Goal: Find specific page/section: Find specific page/section

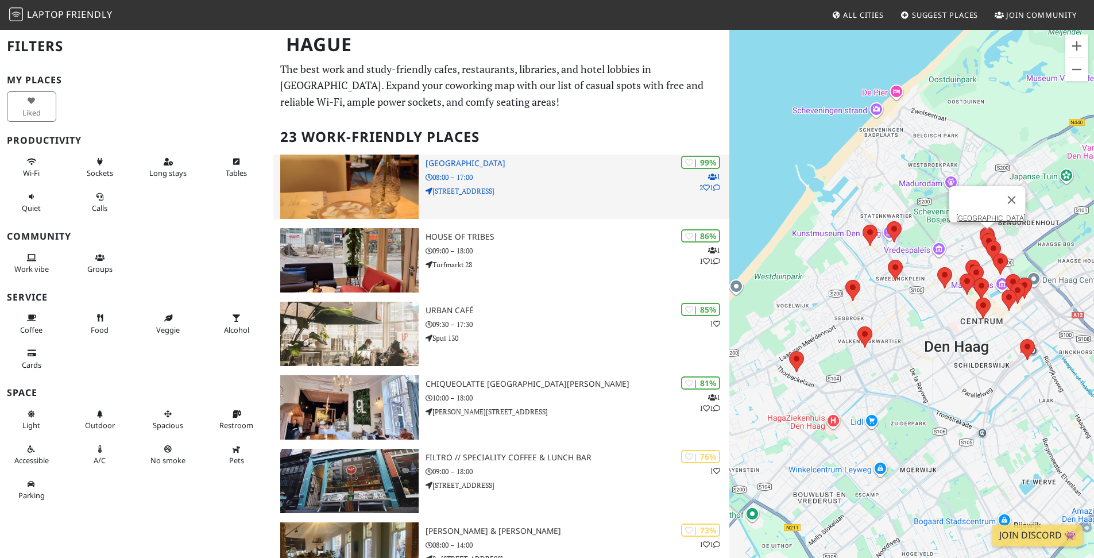
click at [557, 209] on div "| 99% 1 2 1 Barista Cafe Frederikstraat 08:00 – 17:00 Frederikstraat 66" at bounding box center [578, 187] width 304 height 64
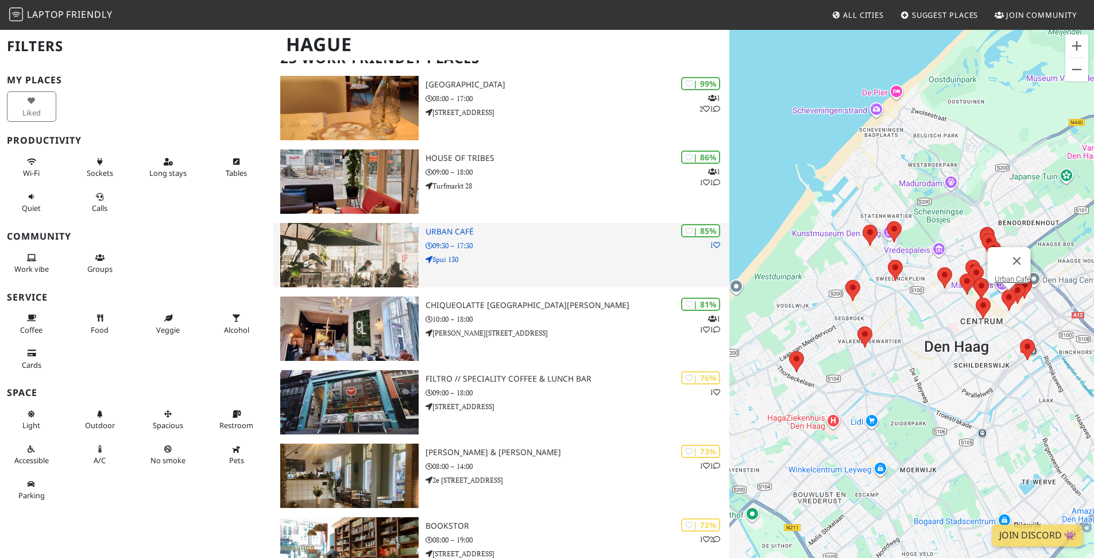
scroll to position [91, 0]
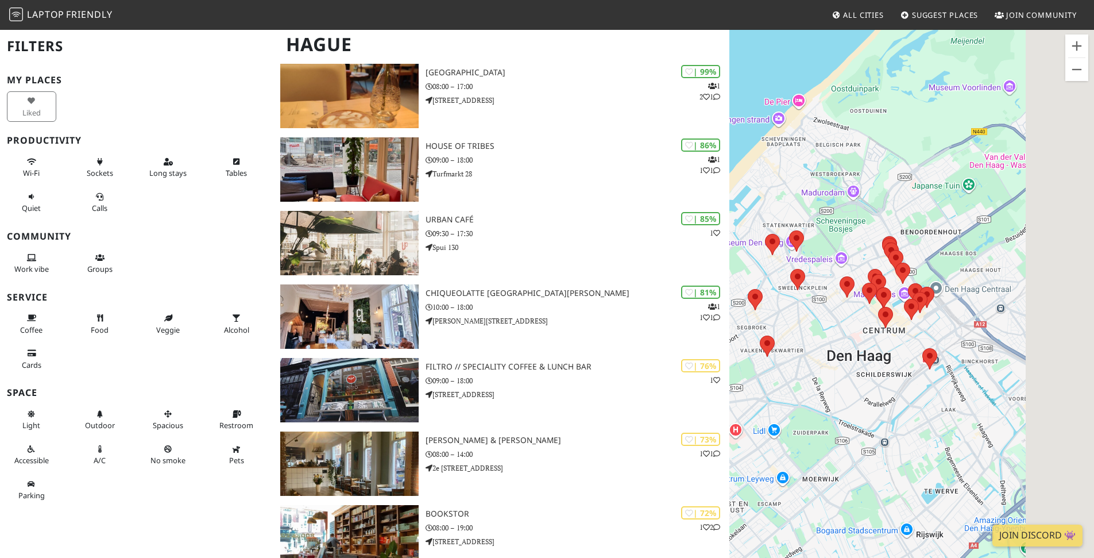
drag, startPoint x: 1005, startPoint y: 388, endPoint x: 857, endPoint y: 426, distance: 153.0
click at [857, 426] on div at bounding box center [912, 308] width 365 height 558
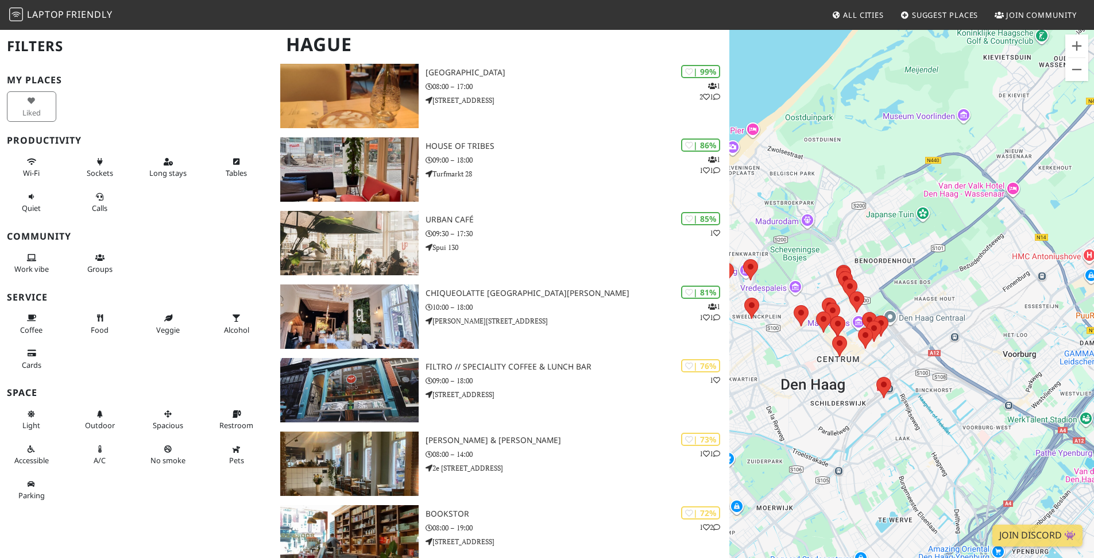
click at [813, 358] on div at bounding box center [912, 308] width 365 height 558
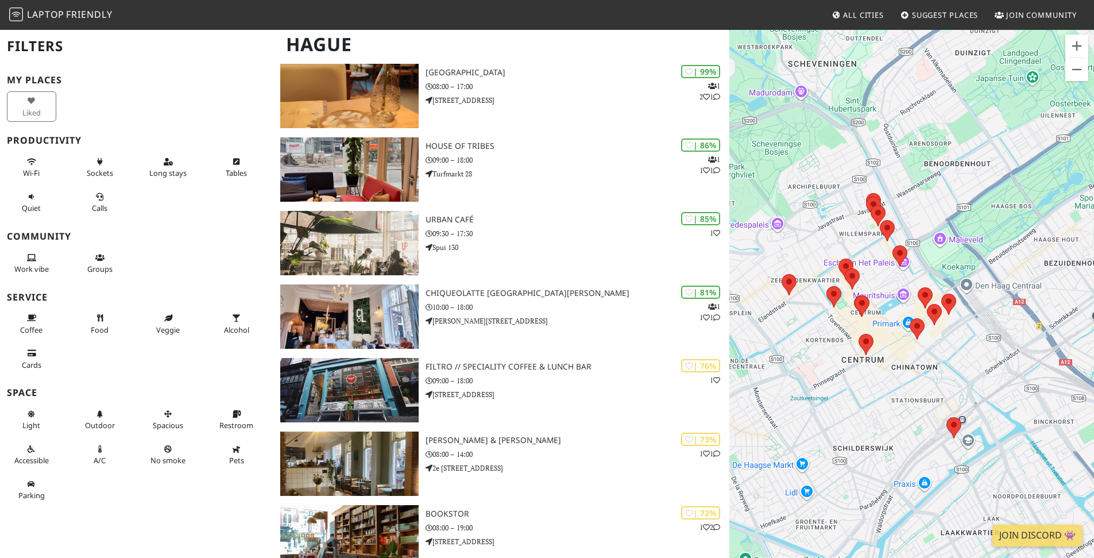
click at [826, 344] on div at bounding box center [912, 308] width 365 height 558
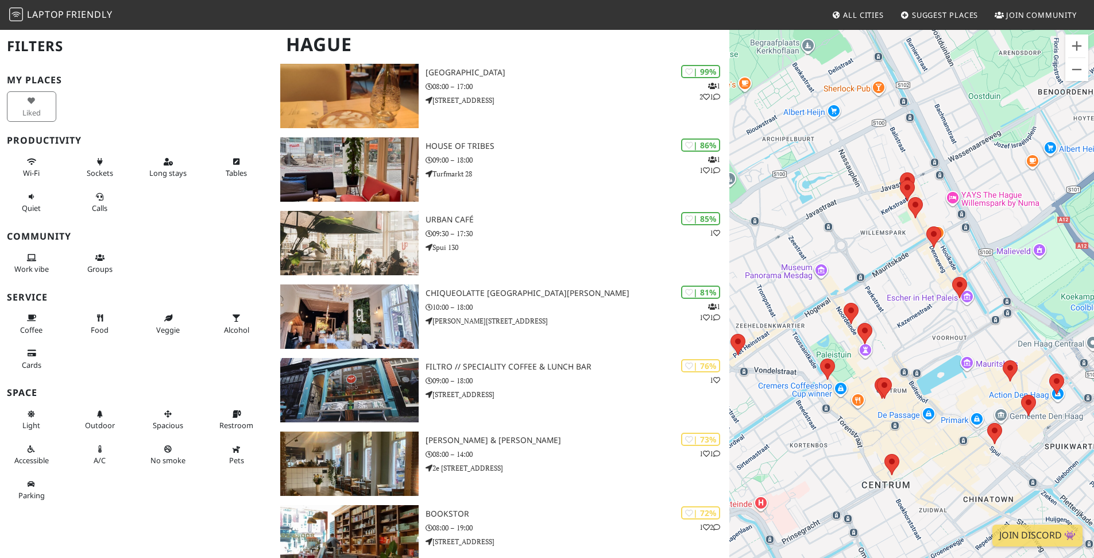
drag, startPoint x: 894, startPoint y: 338, endPoint x: 882, endPoint y: 439, distance: 101.3
click at [882, 439] on div at bounding box center [912, 308] width 365 height 558
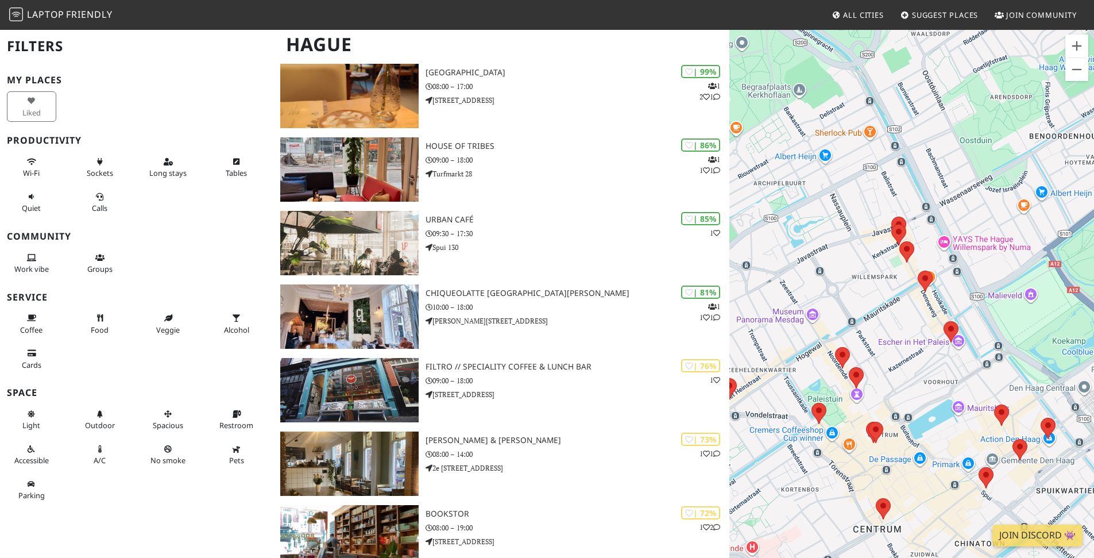
drag, startPoint x: 909, startPoint y: 347, endPoint x: 891, endPoint y: 403, distance: 59.2
click at [891, 403] on div at bounding box center [912, 308] width 365 height 558
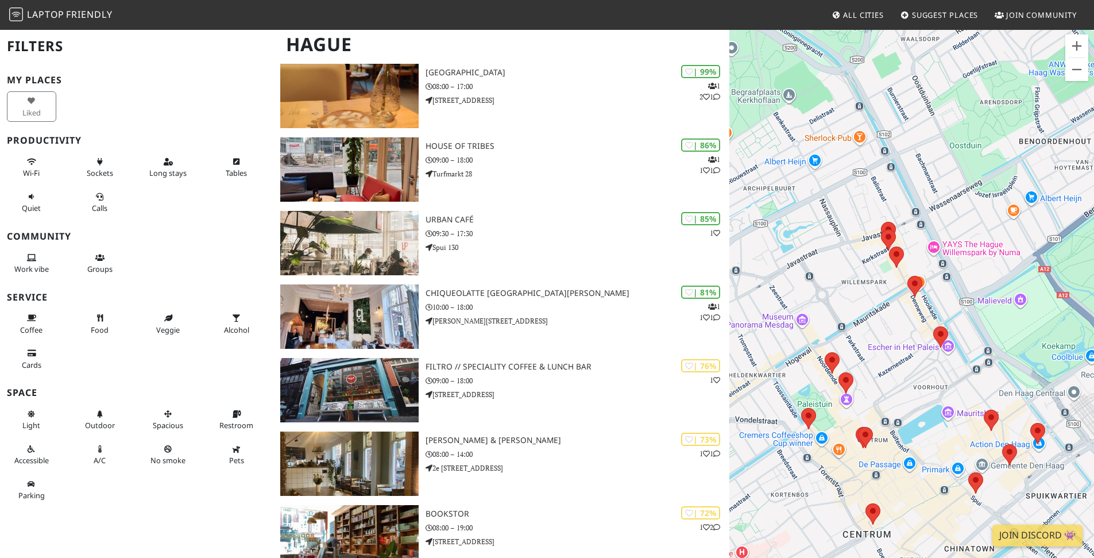
click at [911, 329] on div at bounding box center [912, 308] width 365 height 558
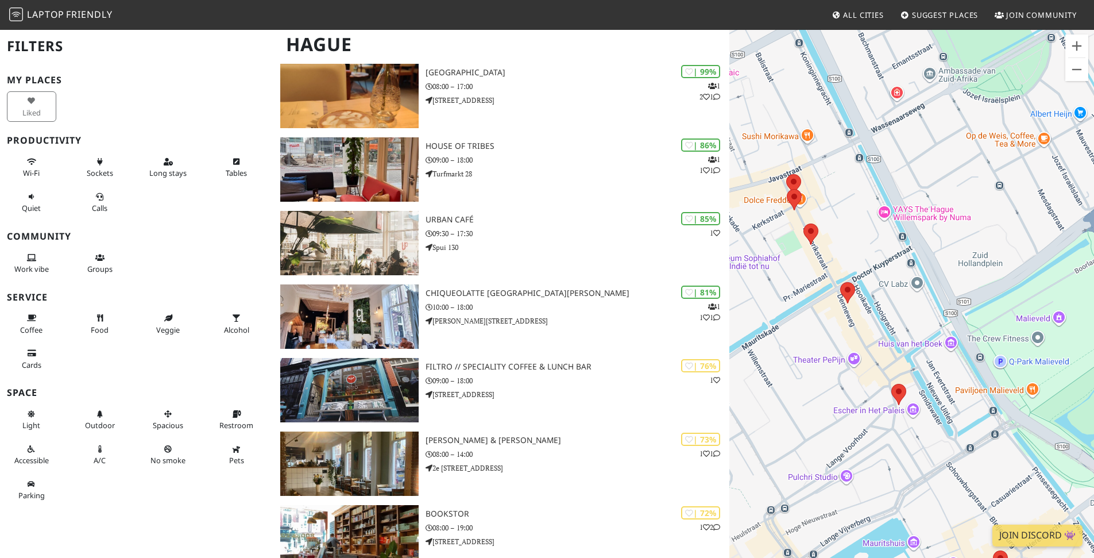
drag, startPoint x: 917, startPoint y: 325, endPoint x: 838, endPoint y: 358, distance: 86.5
click at [838, 366] on div at bounding box center [912, 308] width 365 height 558
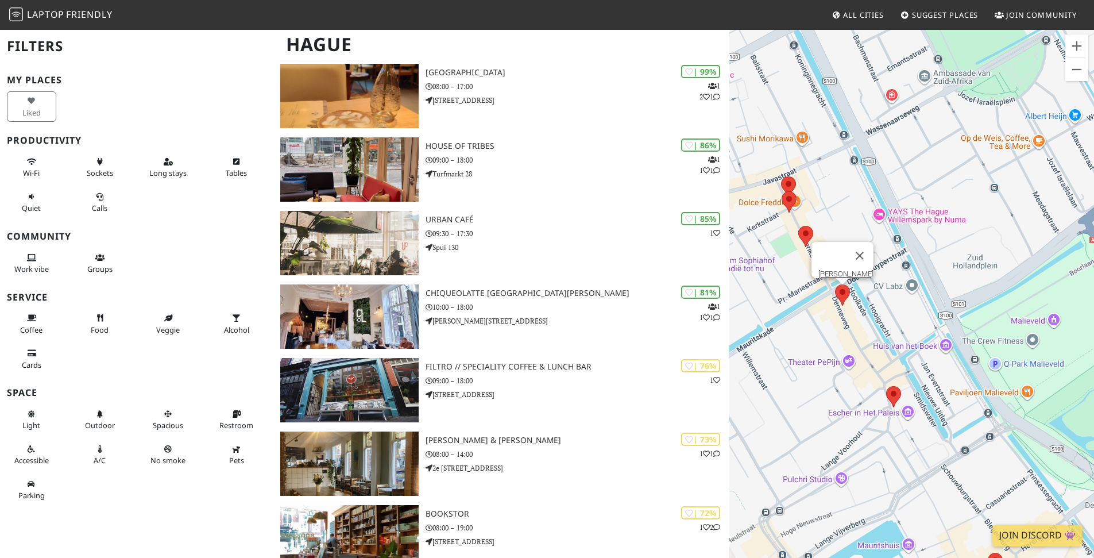
click at [835, 284] on area at bounding box center [835, 284] width 0 height 0
click at [886, 386] on area at bounding box center [886, 386] width 0 height 0
click at [889, 371] on link "Chiqueolatte Den Haag" at bounding box center [896, 375] width 167 height 9
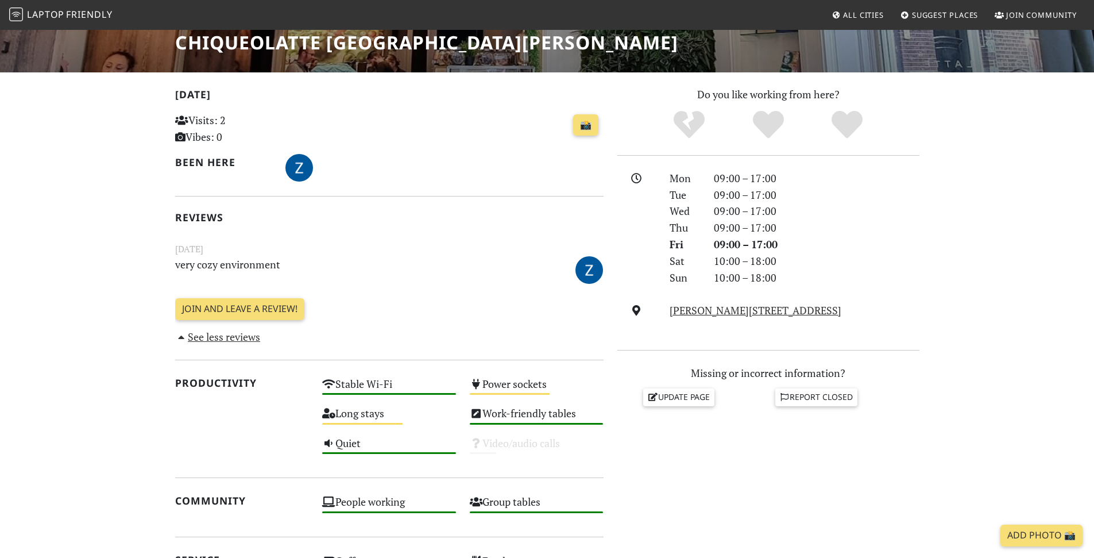
scroll to position [242, 0]
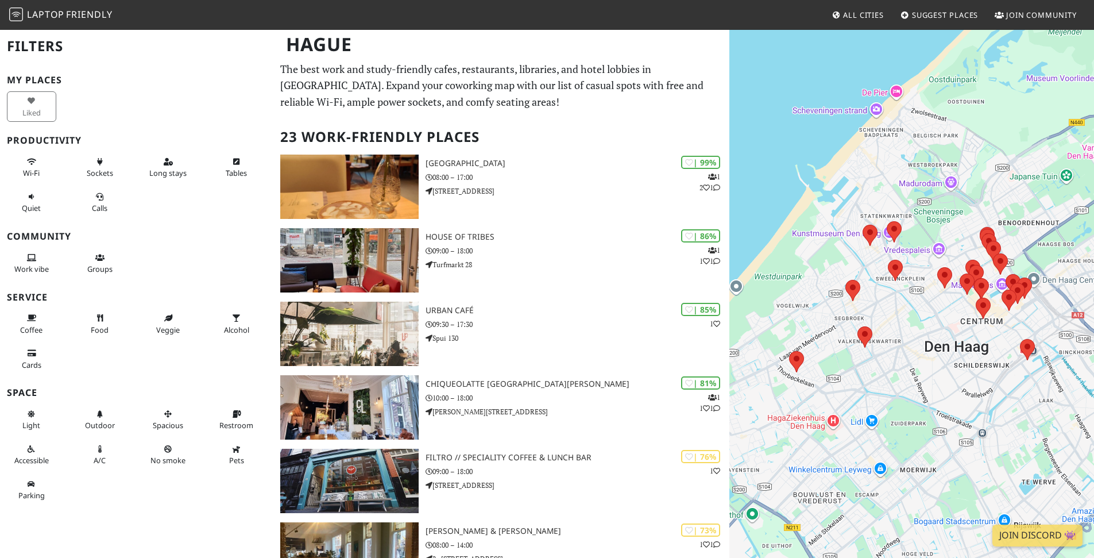
scroll to position [91, 0]
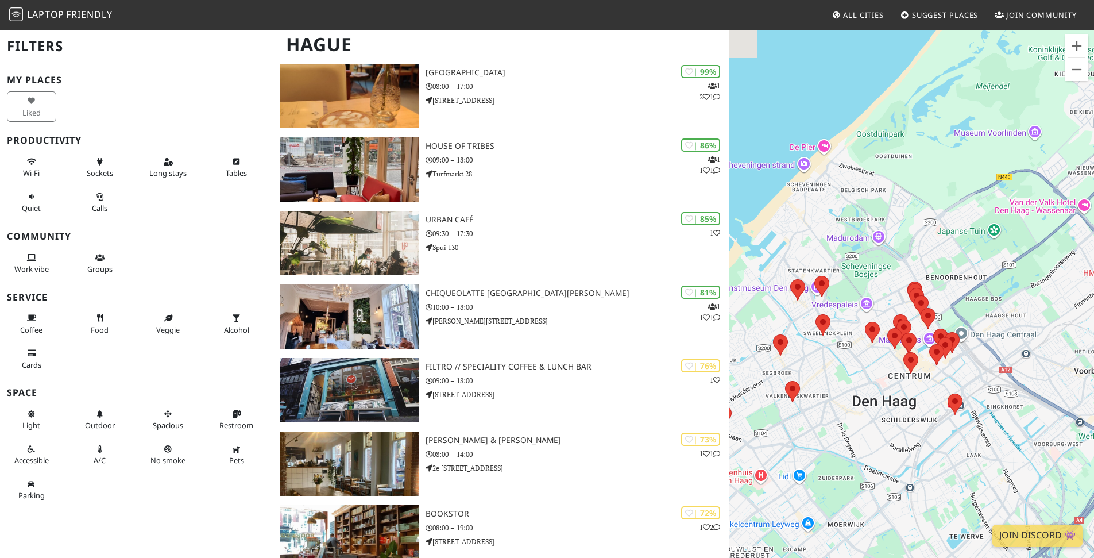
drag, startPoint x: 876, startPoint y: 383, endPoint x: 762, endPoint y: 431, distance: 123.9
click at [762, 437] on div at bounding box center [912, 308] width 365 height 558
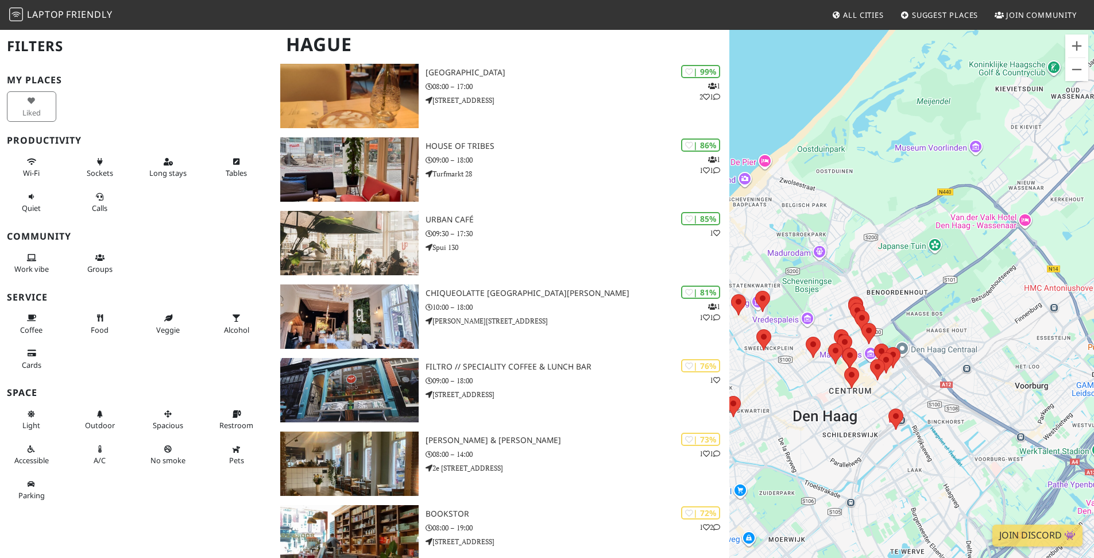
click at [805, 391] on div at bounding box center [912, 308] width 365 height 558
click at [804, 391] on div at bounding box center [912, 308] width 365 height 558
click at [824, 315] on div at bounding box center [912, 308] width 365 height 558
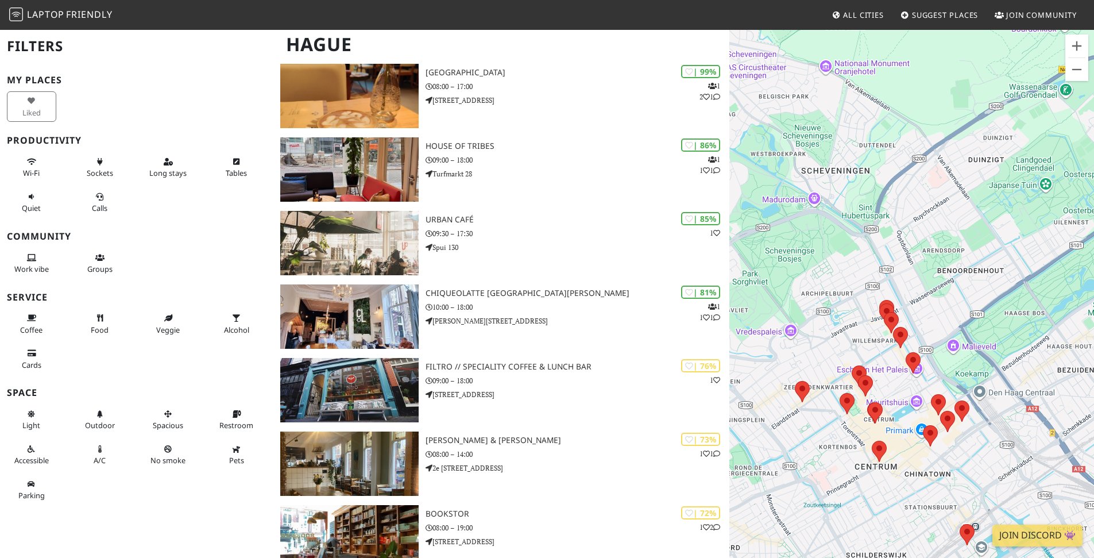
click at [842, 317] on div at bounding box center [912, 308] width 365 height 558
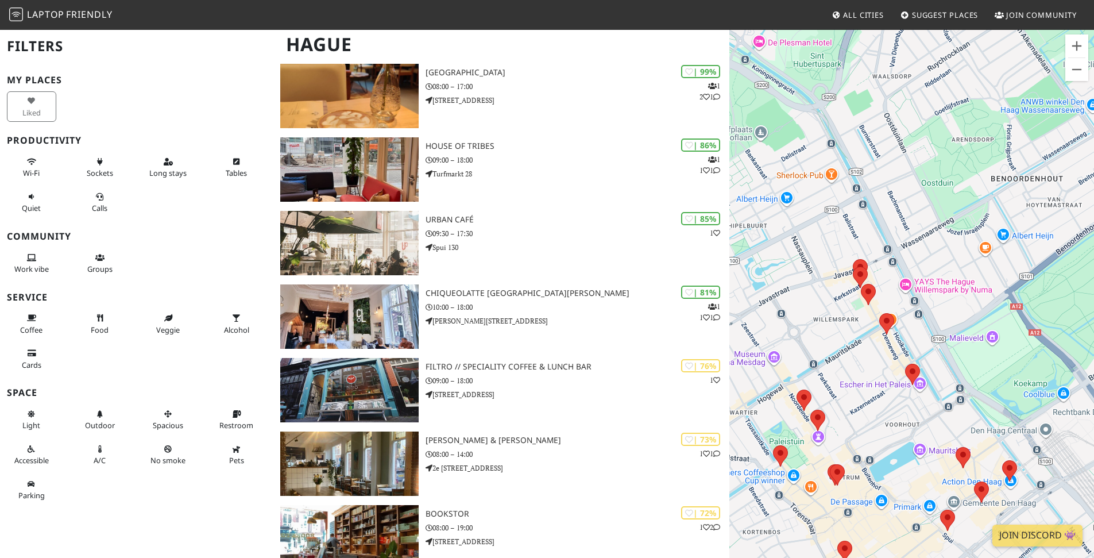
drag, startPoint x: 871, startPoint y: 354, endPoint x: 796, endPoint y: 307, distance: 88.5
click at [796, 307] on div at bounding box center [912, 308] width 365 height 558
click at [854, 342] on div at bounding box center [912, 308] width 365 height 558
click at [853, 342] on div at bounding box center [912, 308] width 365 height 558
click at [847, 306] on div at bounding box center [912, 308] width 365 height 558
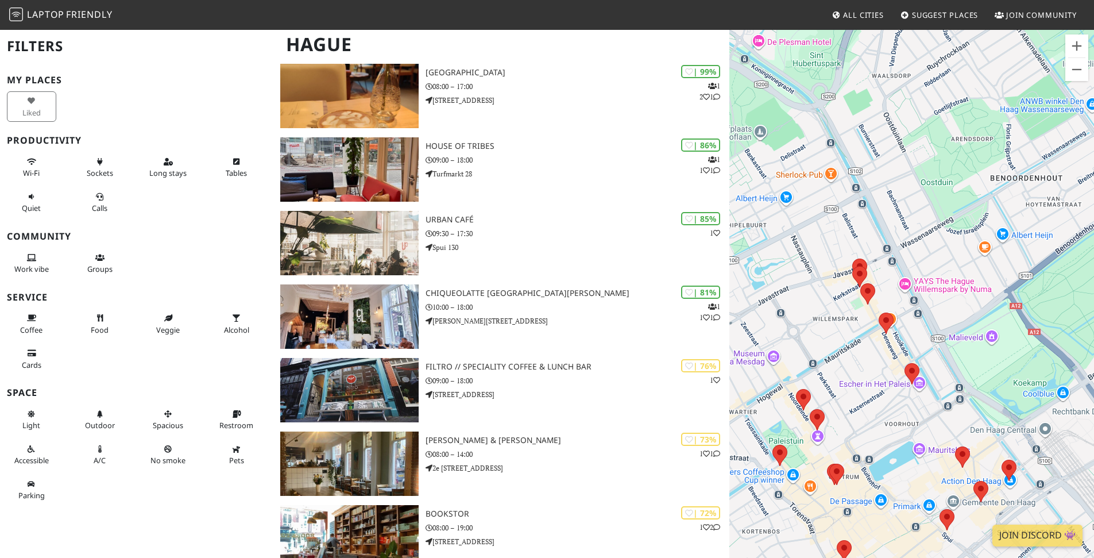
click at [847, 306] on div at bounding box center [912, 308] width 365 height 558
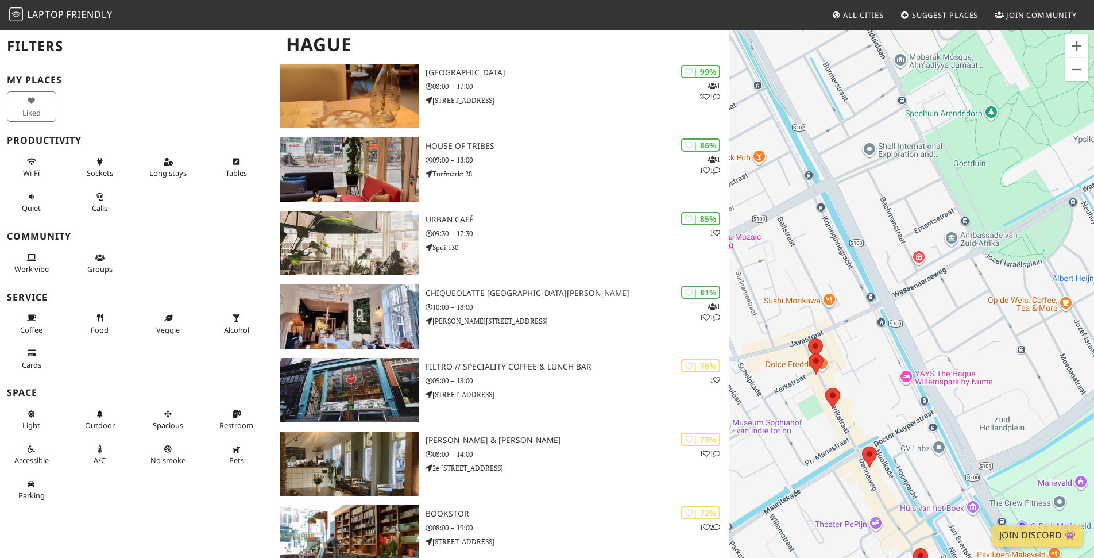
drag, startPoint x: 848, startPoint y: 301, endPoint x: 831, endPoint y: 340, distance: 42.7
click at [793, 403] on div at bounding box center [912, 308] width 365 height 558
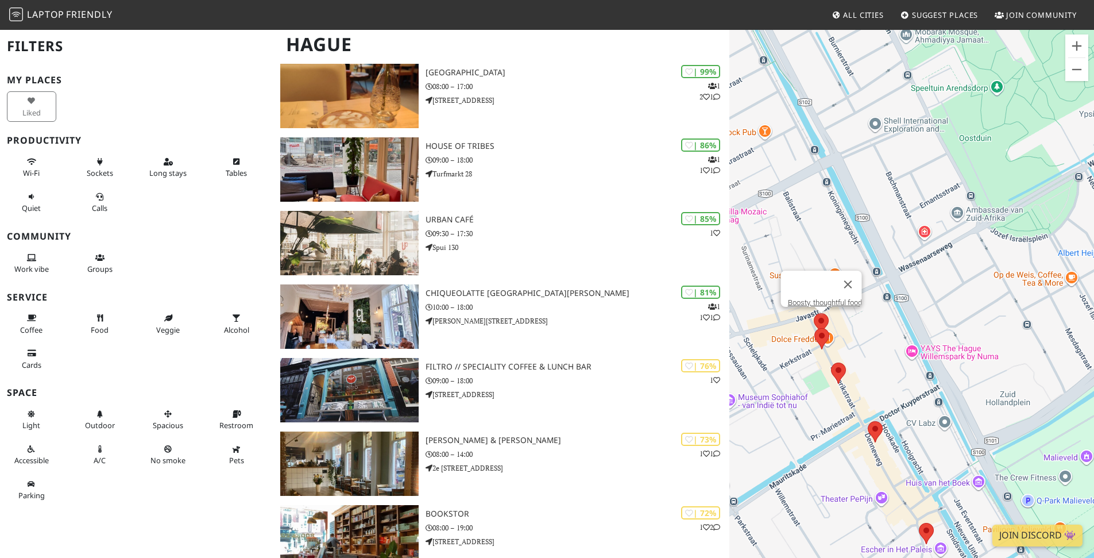
click at [814, 313] on area at bounding box center [814, 313] width 0 height 0
click at [815, 328] on area at bounding box center [815, 328] width 0 height 0
click at [812, 313] on link "[GEOGRAPHIC_DATA]" at bounding box center [825, 317] width 70 height 9
